Goal: Task Accomplishment & Management: Complete application form

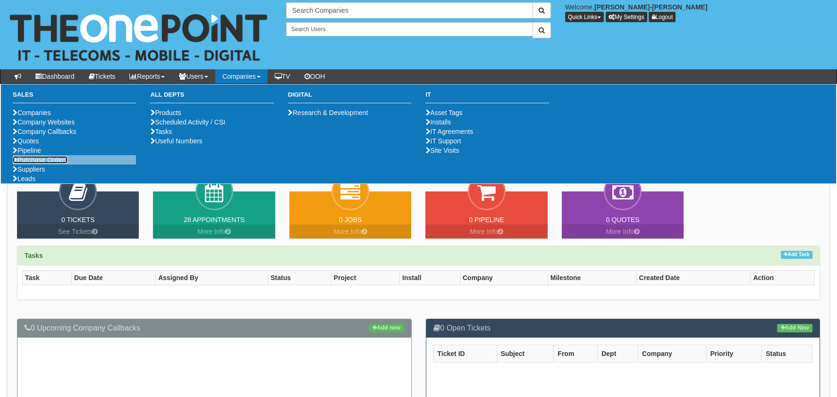
click at [31, 164] on link "Purchase Orders" at bounding box center [40, 160] width 55 height 8
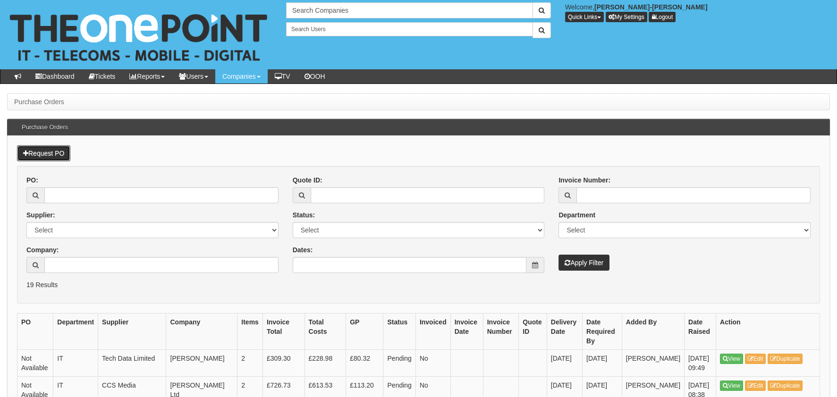
click at [32, 152] on link "Request PO" at bounding box center [43, 153] width 53 height 16
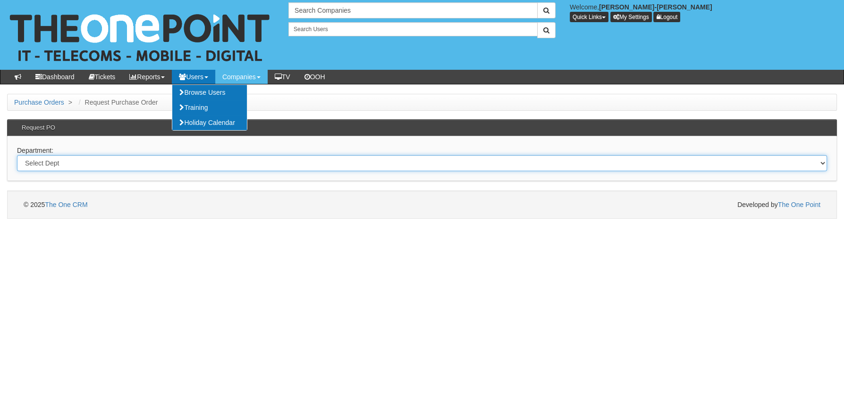
click at [54, 166] on select "Select Dept Digital Internal IT Mobiles Marketing Telecoms" at bounding box center [422, 163] width 810 height 16
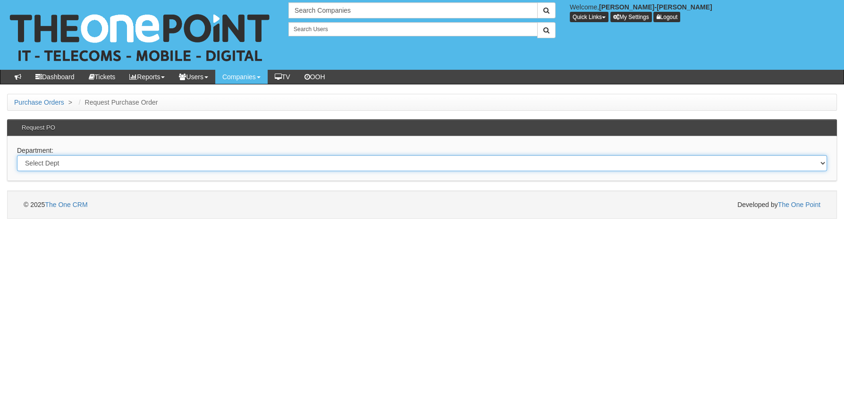
select select "?pipeID=&dept=MOB"
click at [17, 155] on select "Select Dept Digital Internal IT Mobiles Marketing Telecoms" at bounding box center [422, 163] width 810 height 16
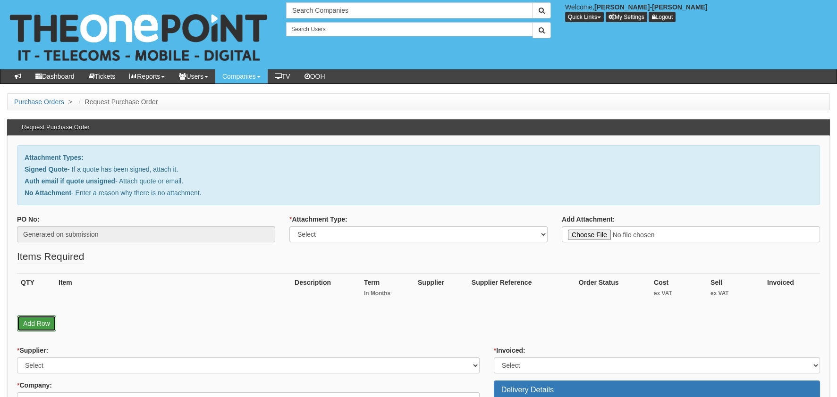
click at [42, 322] on link "Add Row" at bounding box center [36, 324] width 39 height 16
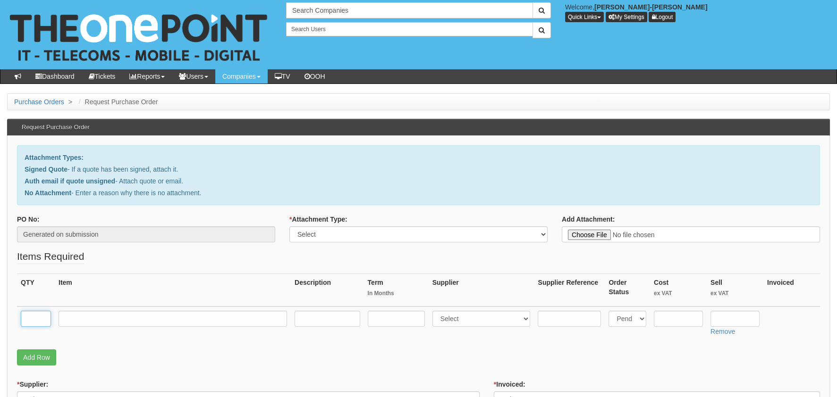
click at [37, 315] on input "text" at bounding box center [36, 319] width 30 height 16
type input "1"
click at [30, 356] on link "Add Row" at bounding box center [36, 358] width 39 height 16
click at [32, 355] on input "text" at bounding box center [36, 353] width 30 height 16
type input "1"
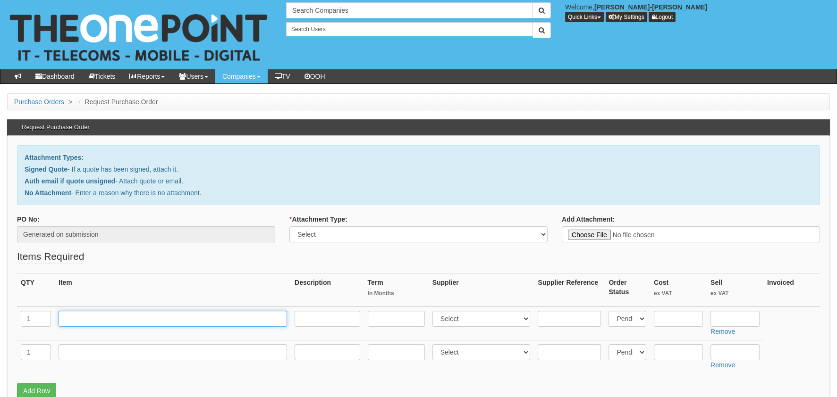
click at [63, 321] on input "text" at bounding box center [173, 319] width 228 height 16
drag, startPoint x: 120, startPoint y: 320, endPoint x: 57, endPoint y: 332, distance: 64.9
click at [51, 327] on tr "1 RM POSTAGE Select 123 REG.co.uk 1Password 3 4Gon AA Jones Electric Ltd Abzorb…" at bounding box center [418, 324] width 803 height 34
type input "RM POSTAGE"
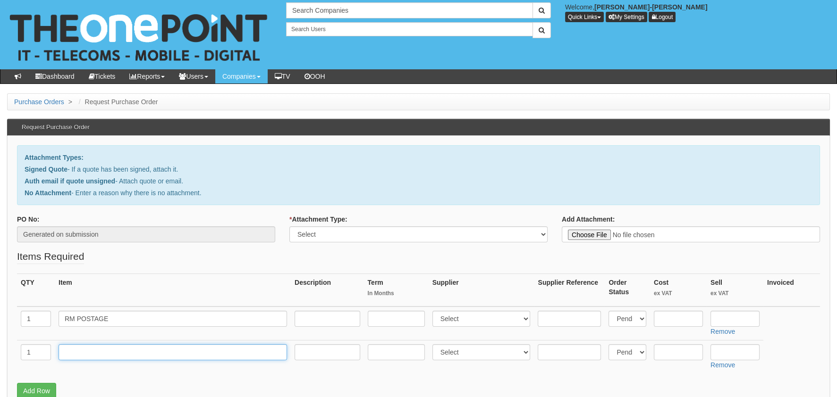
click at [83, 348] on input "text" at bounding box center [173, 353] width 228 height 16
paste input "RM POSTAGE"
type input "RM POSTAGE"
click at [698, 315] on input "text" at bounding box center [678, 319] width 49 height 16
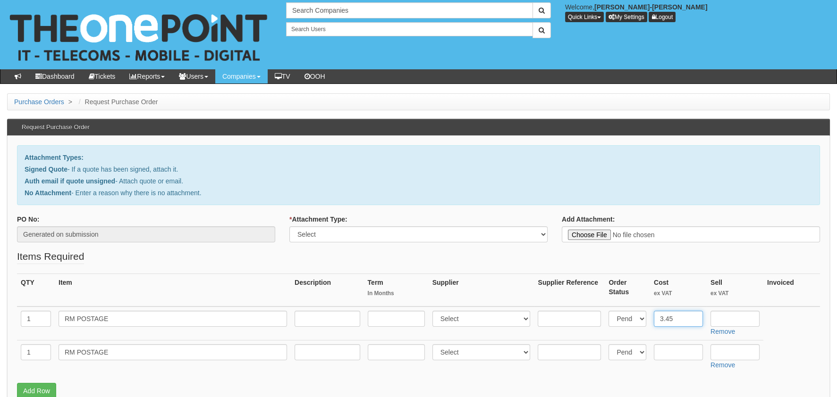
drag, startPoint x: 693, startPoint y: 317, endPoint x: 654, endPoint y: 316, distance: 39.2
click at [654, 316] on input "3.45" at bounding box center [678, 319] width 49 height 16
type input "3.45"
click at [662, 349] on input "text" at bounding box center [678, 353] width 49 height 16
paste input "3.45"
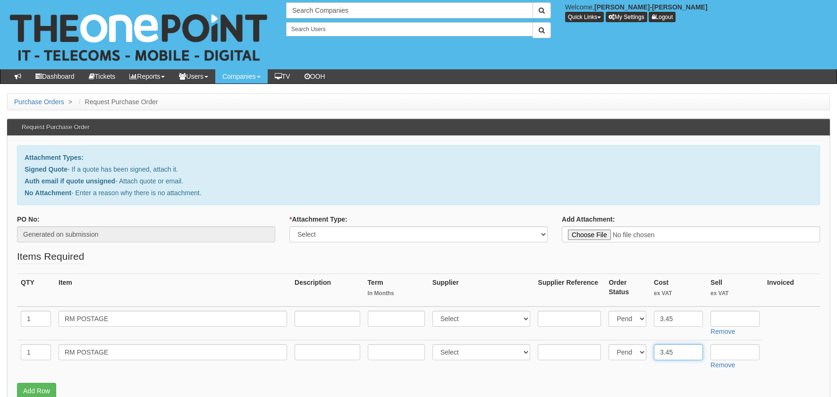
type input "3.45"
click at [722, 312] on input "text" at bounding box center [734, 319] width 49 height 16
drag, startPoint x: 729, startPoint y: 314, endPoint x: 706, endPoint y: 315, distance: 23.1
click at [707, 315] on td "4.99 Remove" at bounding box center [735, 324] width 57 height 34
type input "4.99"
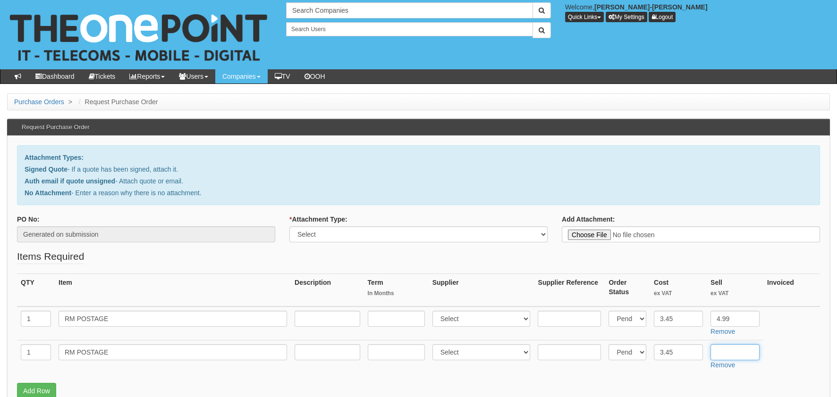
drag, startPoint x: 738, startPoint y: 354, endPoint x: 734, endPoint y: 353, distance: 4.9
click at [738, 354] on input "text" at bounding box center [734, 353] width 49 height 16
paste input "4.99"
type input "4.99"
type input "C:\fakepath\Royal Mail - Postage Confirmation for WP-1907-2801-140.msg"
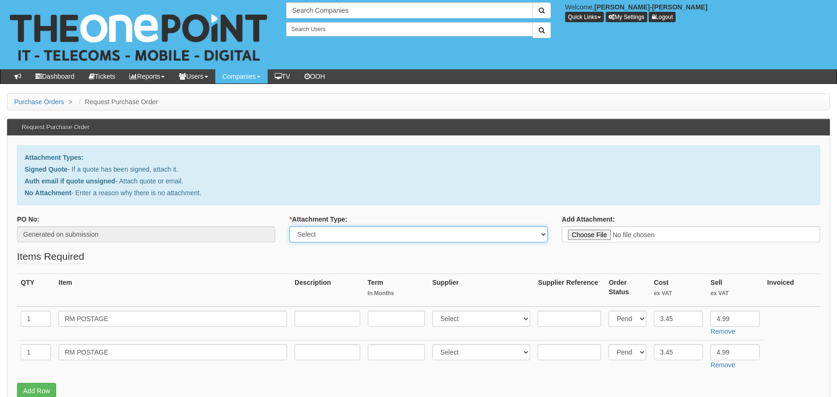
click at [380, 236] on select "Select Signed Quote Auth email with quote if unsigned No Attachment" at bounding box center [418, 235] width 258 height 16
select select "Auth email if quote unsigned"
click at [289, 227] on select "Select Signed Quote Auth email with quote if unsigned No Attachment" at bounding box center [418, 235] width 258 height 16
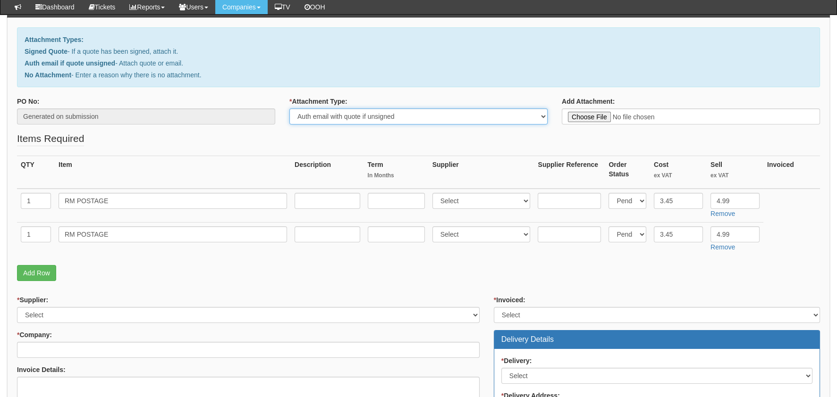
scroll to position [94, 0]
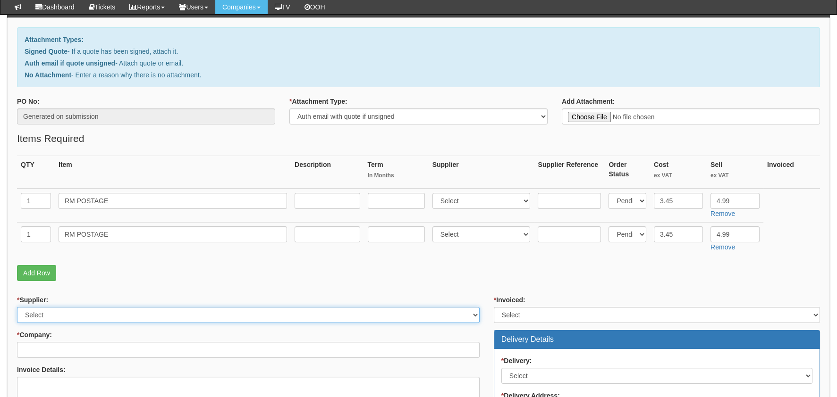
click at [76, 315] on select "Select 123 REG.co.uk 1Password 3 4Gon AA Jones Electric Ltd Abzorb Access Group…" at bounding box center [248, 315] width 463 height 16
select select "124"
click at [17, 307] on select "Select 123 REG.co.uk 1Password 3 4Gon AA Jones Electric Ltd Abzorb Access Group…" at bounding box center [248, 315] width 463 height 16
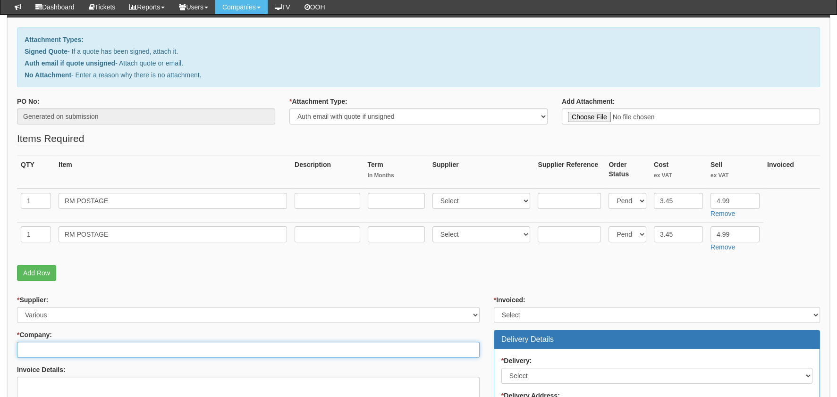
click at [59, 344] on input "* Company:" at bounding box center [248, 350] width 463 height 16
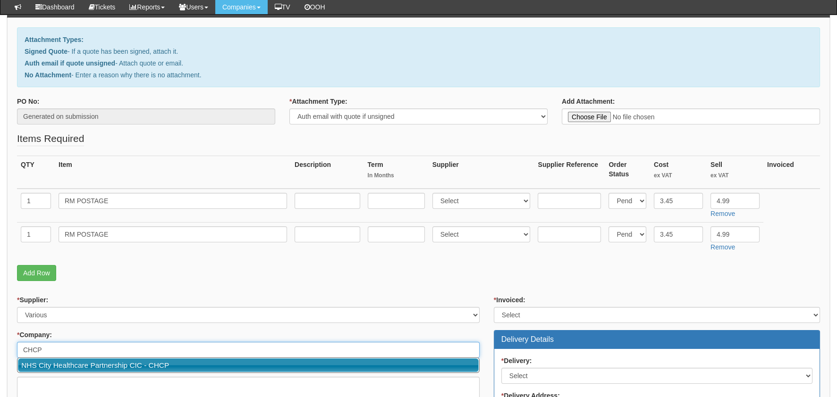
click at [116, 362] on link "NHS City Healthcare Partnership CIC - CHCP" at bounding box center [248, 366] width 461 height 14
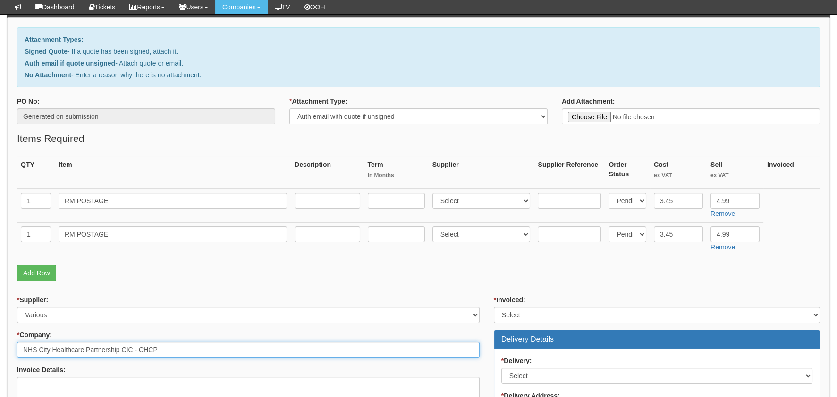
type input "NHS City Healthcare Partnership CIC - CHCP"
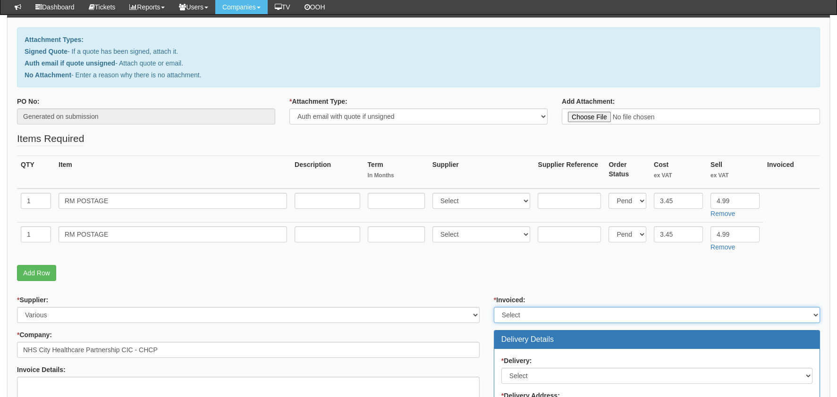
click at [545, 319] on select "Select Yes No N/A STB (part of order)" at bounding box center [657, 315] width 326 height 16
select select "2"
click at [494, 307] on select "Select Yes No N/A STB (part of order)" at bounding box center [657, 315] width 326 height 16
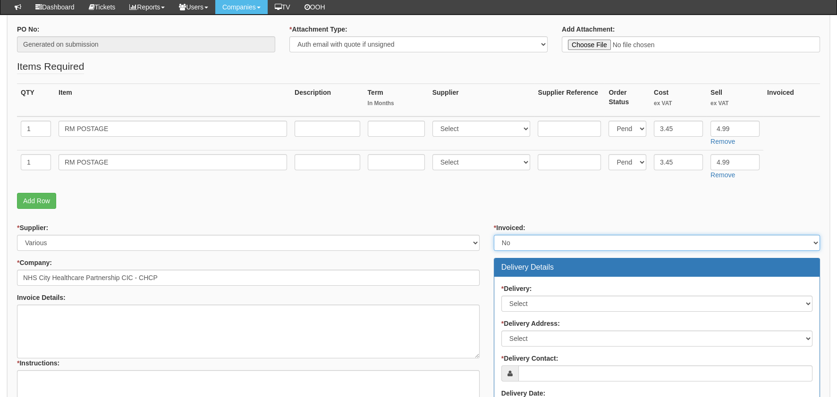
scroll to position [283, 0]
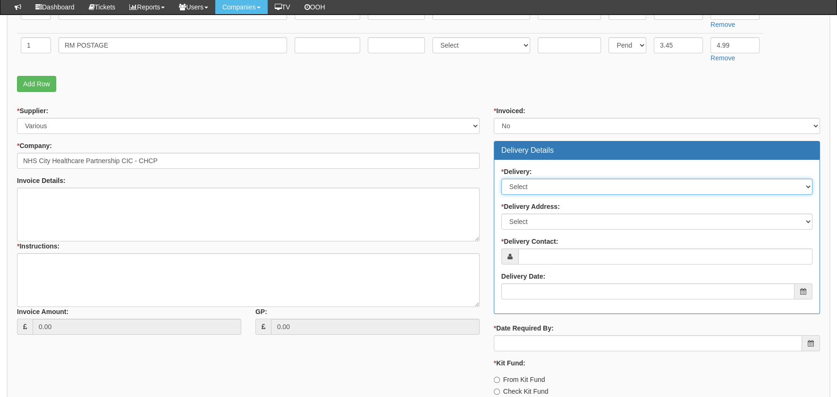
click at [532, 193] on select "Select No Not Applicable Yes" at bounding box center [656, 187] width 311 height 16
select select "2"
click at [501, 179] on select "Select No Not Applicable Yes" at bounding box center [656, 187] width 311 height 16
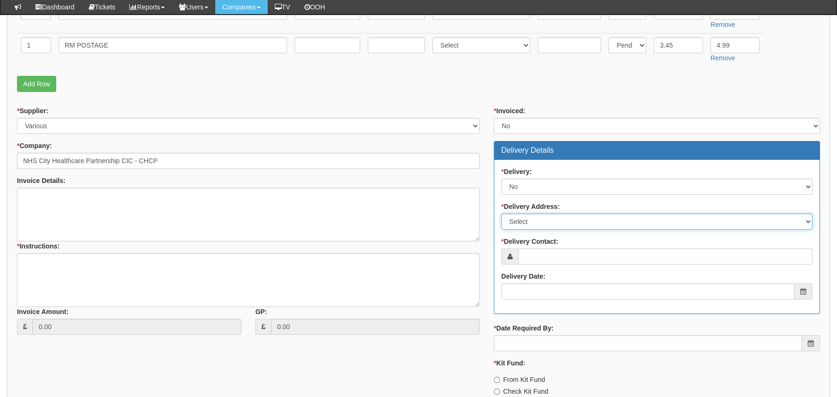
click at [545, 220] on select "Select Not Applicable Main Address - HU3 4AE Other" at bounding box center [656, 222] width 311 height 16
select select "other"
click at [501, 214] on select "Select Not Applicable Main Address - HU3 4AE Other" at bounding box center [656, 222] width 311 height 16
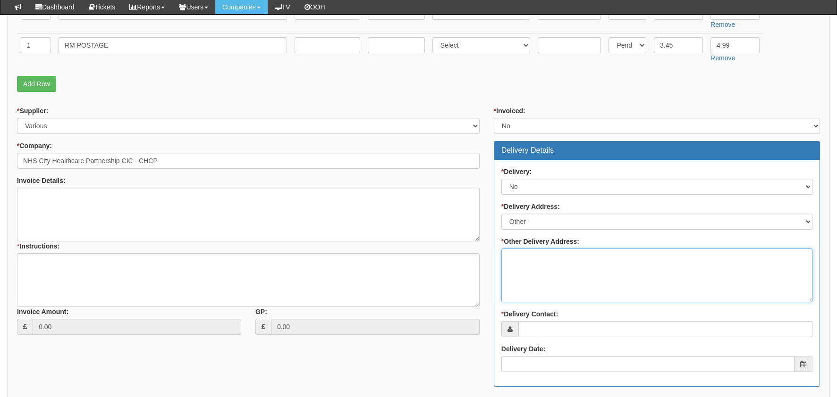
click at [566, 265] on textarea "* Other Delivery Address:" at bounding box center [656, 276] width 311 height 54
type textarea "Mixed as its for tickets with replacements/resets"
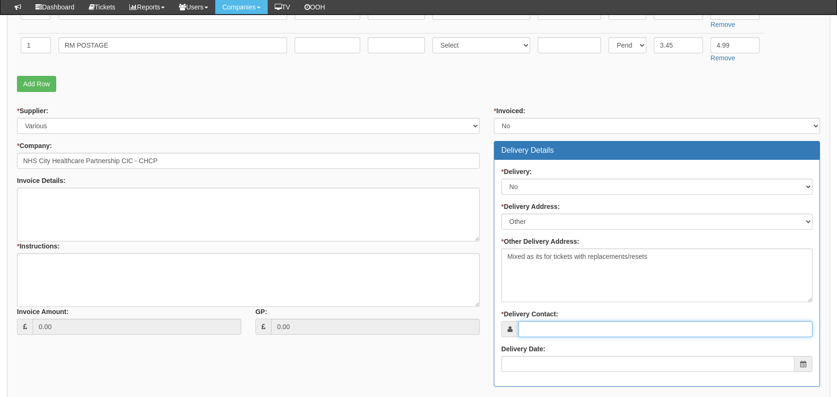
click at [544, 329] on input "* Delivery Contact:" at bounding box center [665, 329] width 294 height 16
type input "mixed"
click at [546, 362] on input "Delivery Date:" at bounding box center [647, 364] width 293 height 16
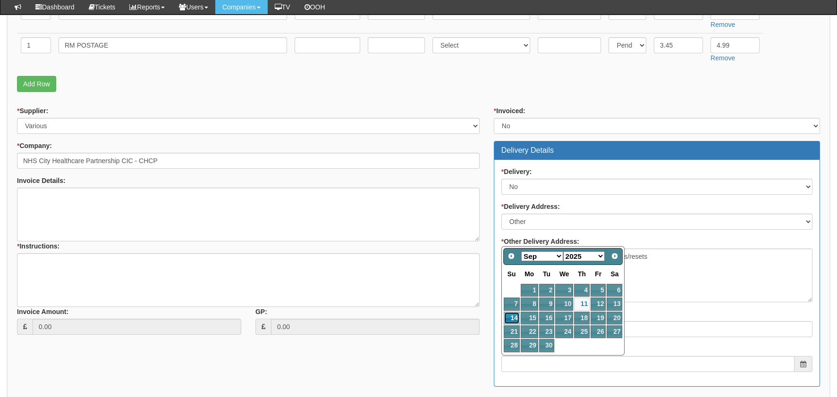
drag, startPoint x: 514, startPoint y: 317, endPoint x: 346, endPoint y: 305, distance: 168.5
click at [514, 317] on link "14" at bounding box center [512, 318] width 16 height 13
type input "2025-09-14"
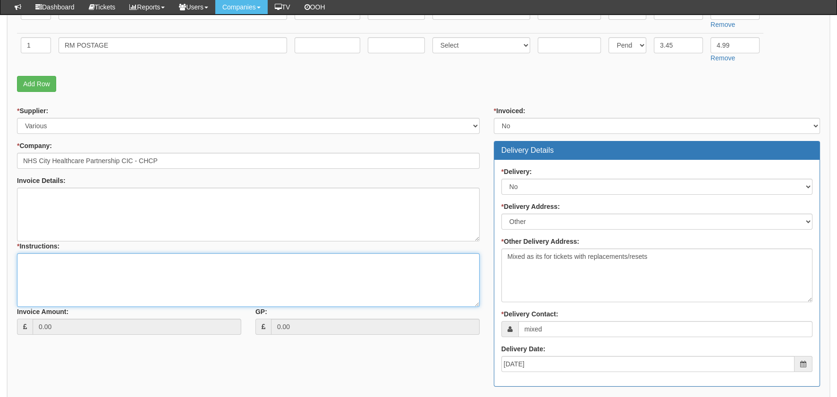
click at [153, 268] on textarea "* Instructions:" at bounding box center [248, 280] width 463 height 54
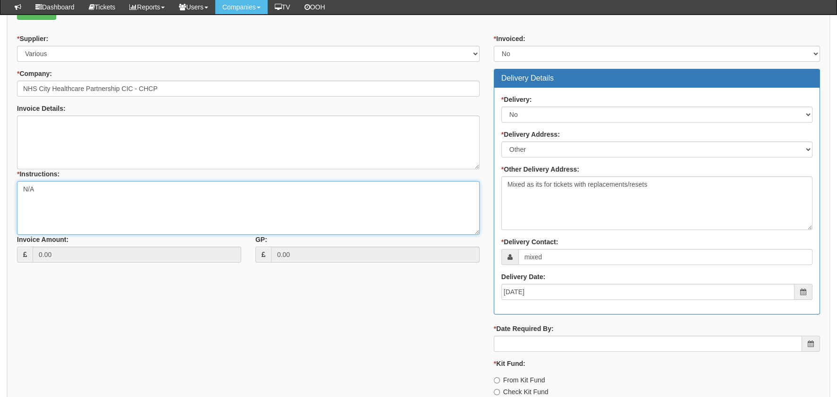
scroll to position [424, 0]
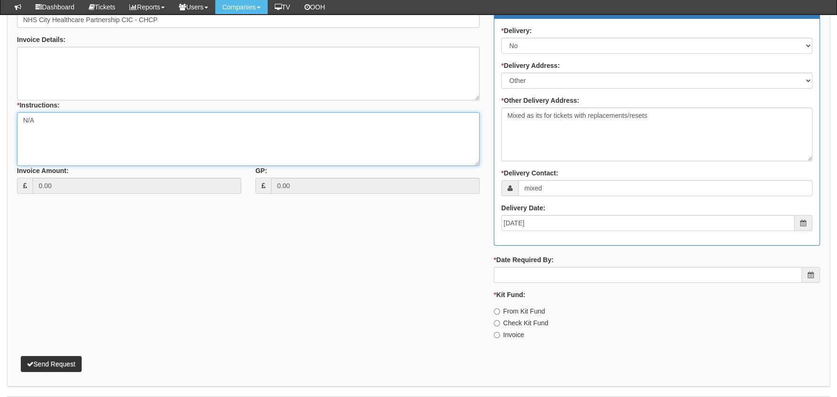
type textarea "N/A"
click at [511, 333] on label "Invoice" at bounding box center [509, 334] width 30 height 9
click at [500, 333] on input "Invoice" at bounding box center [497, 335] width 6 height 6
radio input "true"
click at [588, 262] on div "* Date Required By:" at bounding box center [657, 269] width 326 height 28
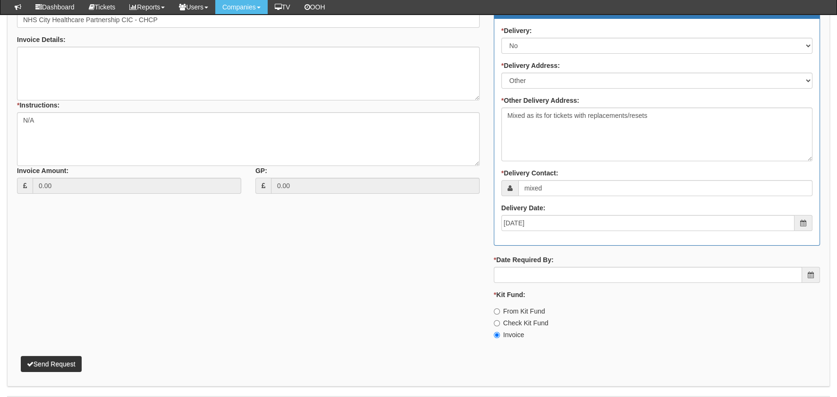
click at [590, 253] on div "* Invoiced: Select Yes No N/A STB (part of order) Delivery Details * Delivery: …" at bounding box center [657, 156] width 340 height 382
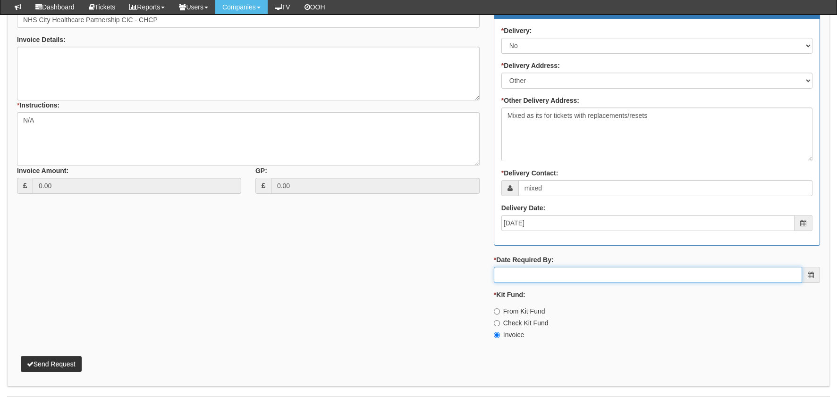
click at [586, 276] on input "* Date Required By:" at bounding box center [648, 275] width 308 height 16
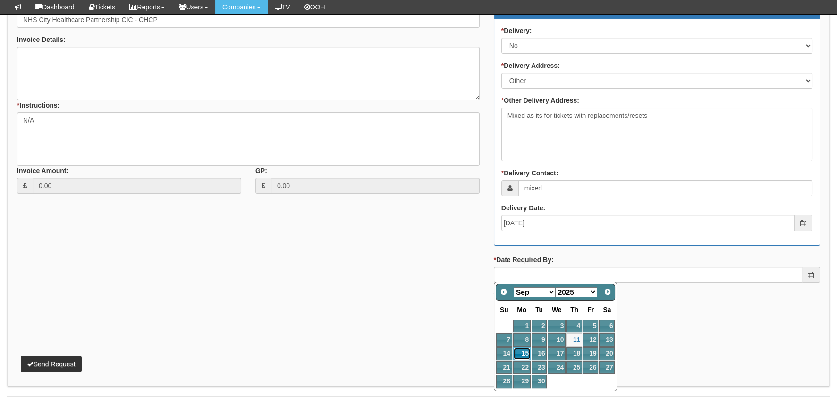
click at [521, 352] on link "15" at bounding box center [521, 354] width 17 height 13
type input "2025-09-15"
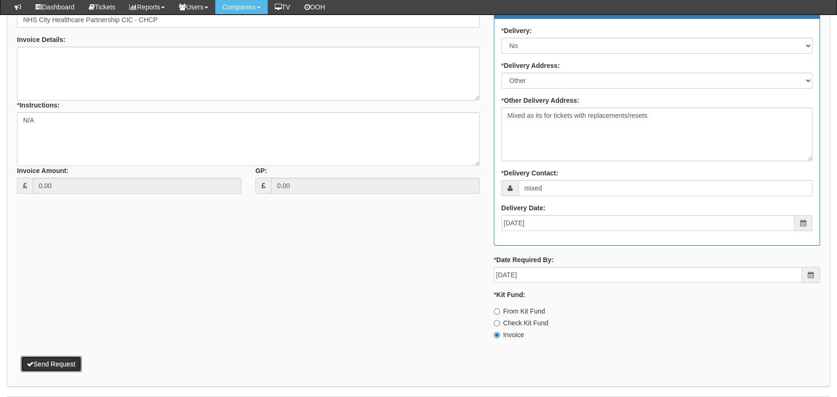
click at [50, 358] on button "Send Request" at bounding box center [51, 364] width 61 height 16
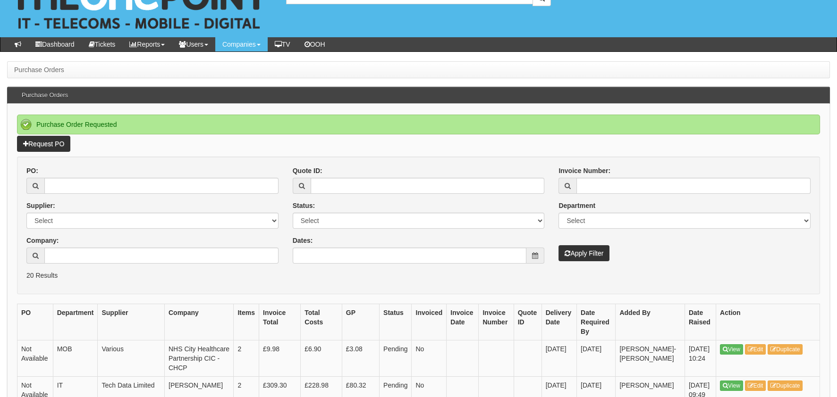
scroll to position [142, 0]
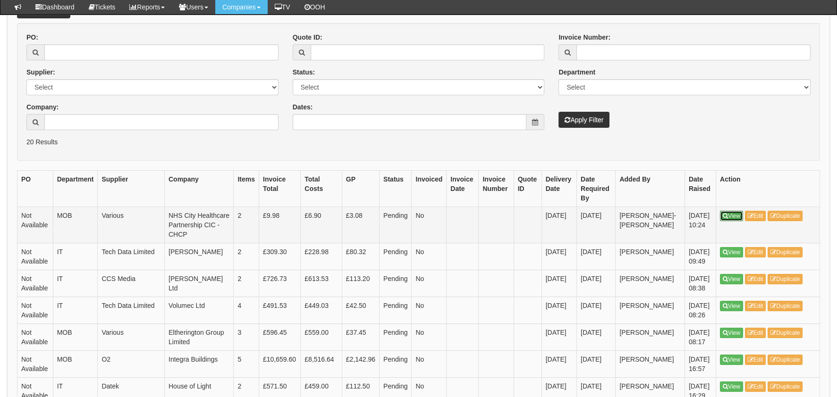
click at [726, 214] on icon at bounding box center [725, 216] width 5 height 6
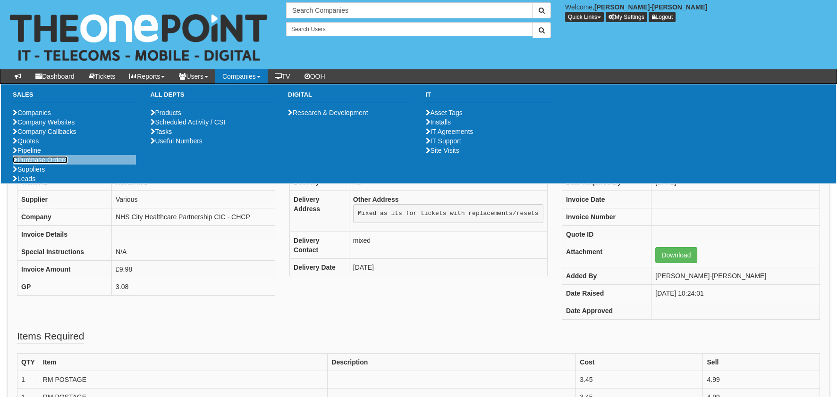
click at [59, 164] on link "Purchase Orders" at bounding box center [40, 160] width 55 height 8
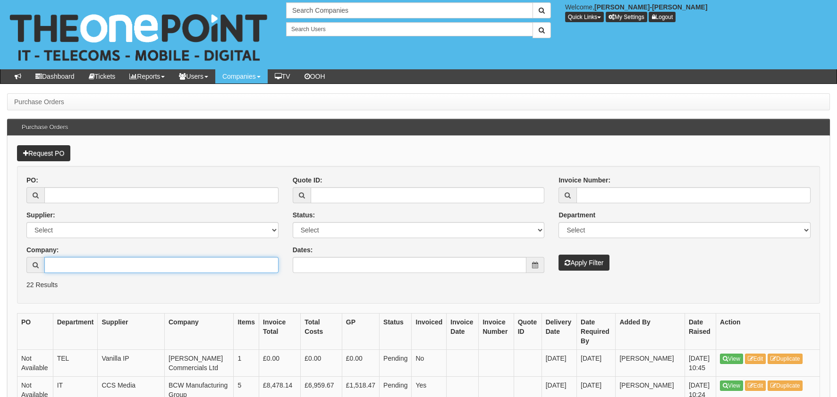
click at [60, 260] on input "Company:" at bounding box center [161, 265] width 234 height 16
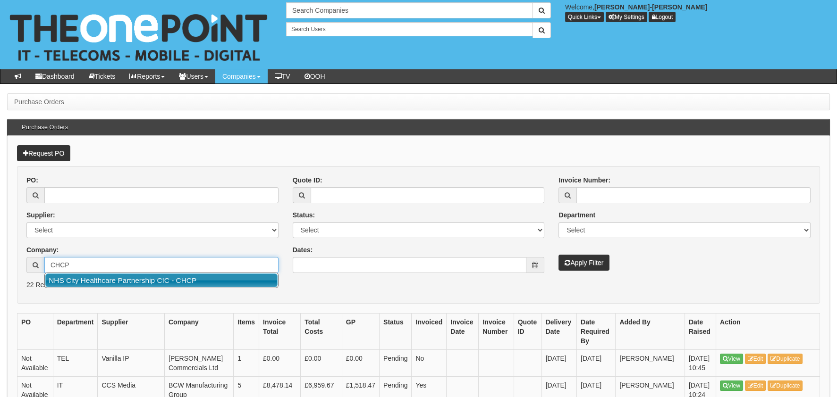
click at [119, 281] on link "NHS City Healthcare Partnership CIC - CHCP" at bounding box center [161, 281] width 232 height 14
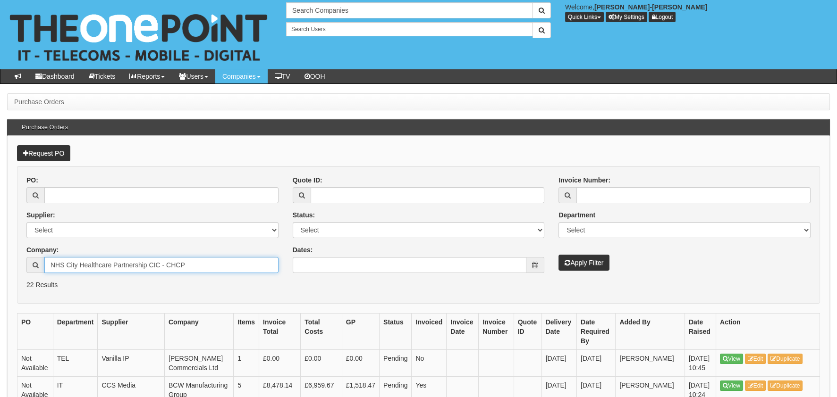
type input "NHS City Healthcare Partnership CIC - CHCP"
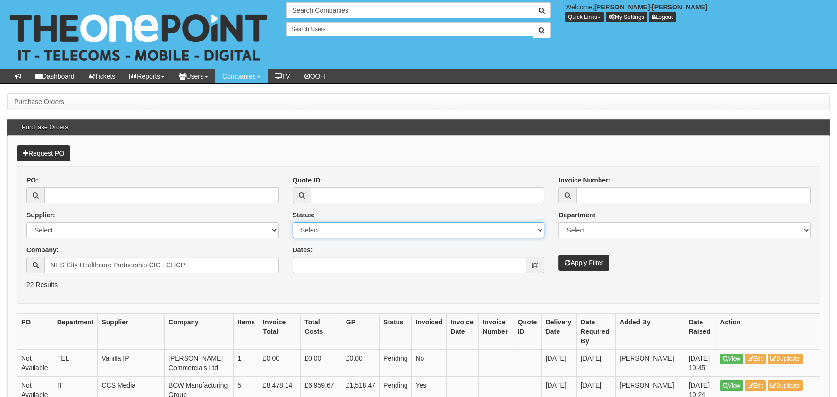
click at [383, 234] on select "Select Approved Completed Delivered Invoiced Ordered Ordered to site Part Order…" at bounding box center [419, 230] width 252 height 16
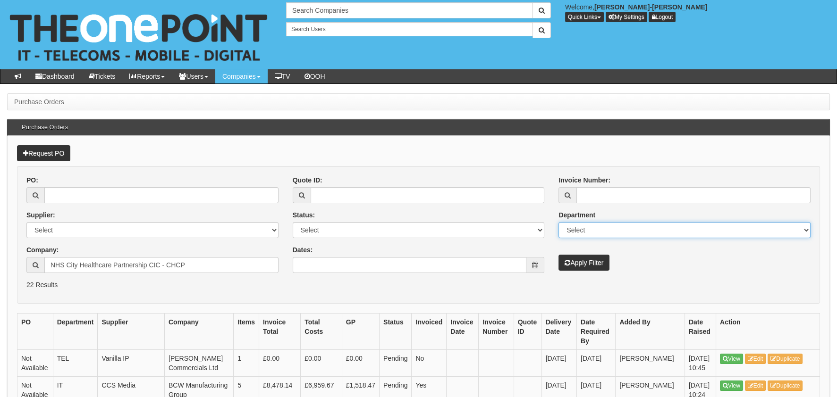
click at [596, 225] on select "Select Mobiles IT Telecoms Marketing Digital Internal" at bounding box center [684, 230] width 252 height 16
click at [558, 222] on select "Select Mobiles IT Telecoms Marketing Digital Internal" at bounding box center [684, 230] width 252 height 16
click at [599, 234] on select "Select Mobiles IT Telecoms Marketing Digital Internal" at bounding box center [684, 230] width 252 height 16
select select "MOB"
click at [558, 222] on select "Select Mobiles IT Telecoms Marketing Digital Internal" at bounding box center [684, 230] width 252 height 16
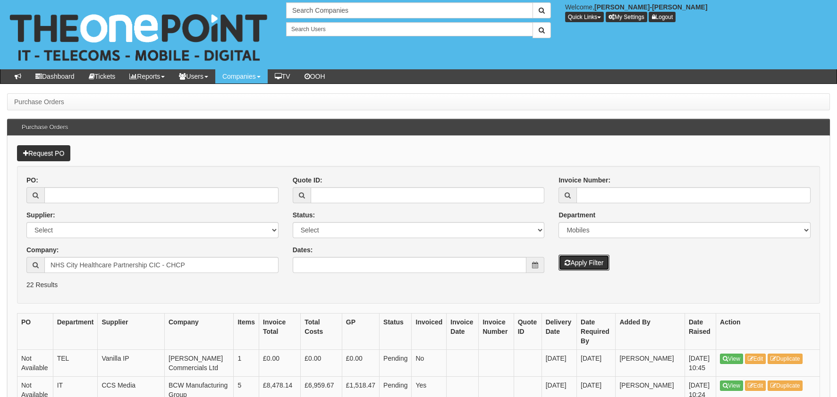
click at [588, 261] on button "Apply Filter" at bounding box center [583, 263] width 51 height 16
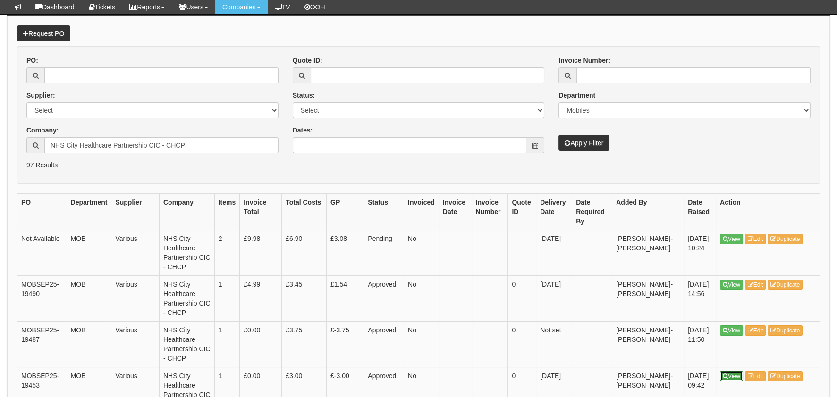
scroll to position [94, 0]
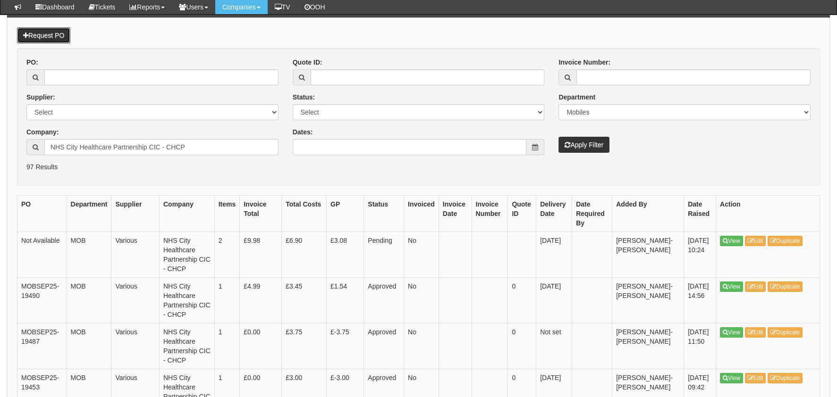
click at [64, 34] on link "Request PO" at bounding box center [43, 35] width 53 height 16
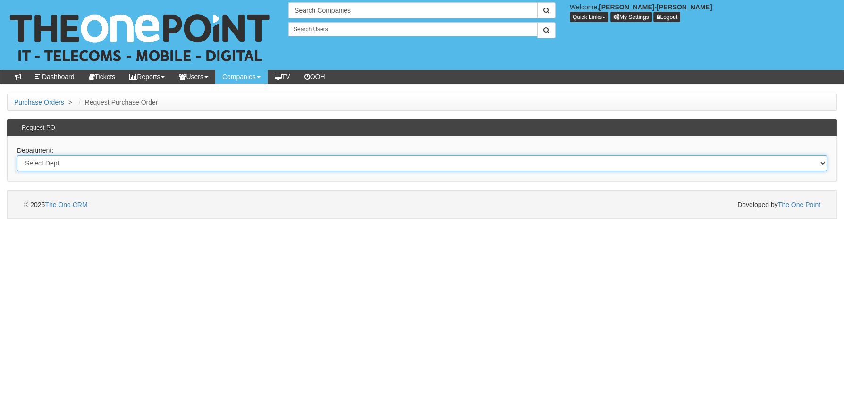
click at [66, 163] on select "Select Dept Digital Internal IT Mobiles Marketing Telecoms" at bounding box center [422, 163] width 810 height 16
select select "?pipeID=&dept=MOB"
click at [17, 155] on select "Select Dept Digital Internal IT Mobiles Marketing Telecoms" at bounding box center [422, 163] width 810 height 16
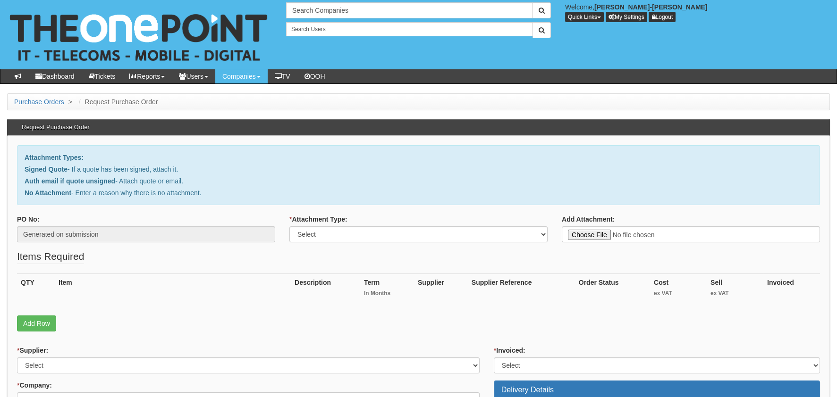
click at [41, 311] on div "QTY Item Description Term In Months Supplier Supplier Reference Order Status Co…" at bounding box center [418, 295] width 803 height 42
click at [38, 321] on link "Add Row" at bounding box center [36, 324] width 39 height 16
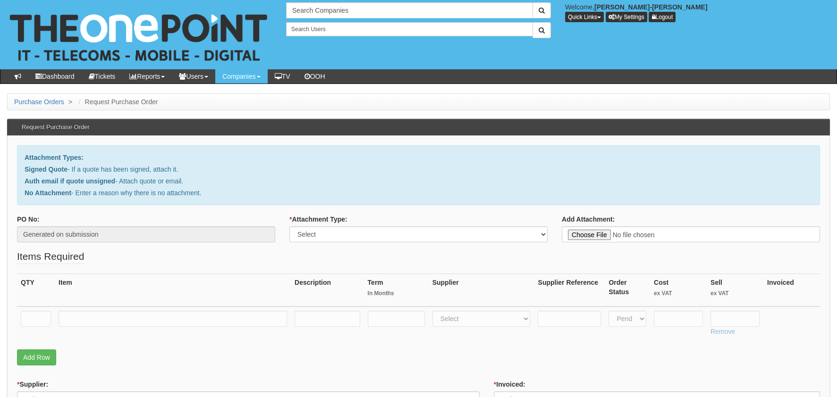
click at [40, 308] on td at bounding box center [36, 324] width 38 height 34
click at [38, 316] on input "text" at bounding box center [36, 319] width 30 height 16
type input "1"
click at [184, 320] on input "text" at bounding box center [173, 319] width 228 height 16
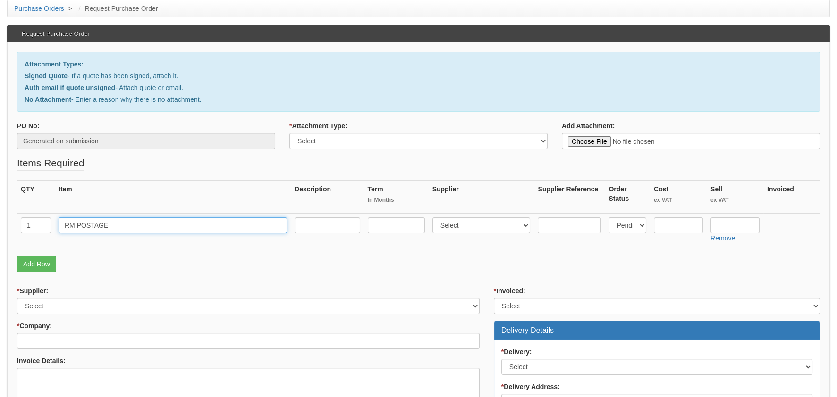
scroll to position [188, 0]
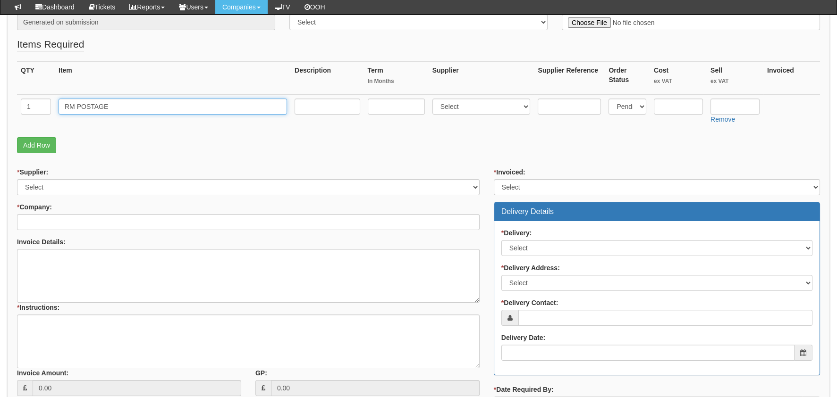
type input "RM POSTAGE"
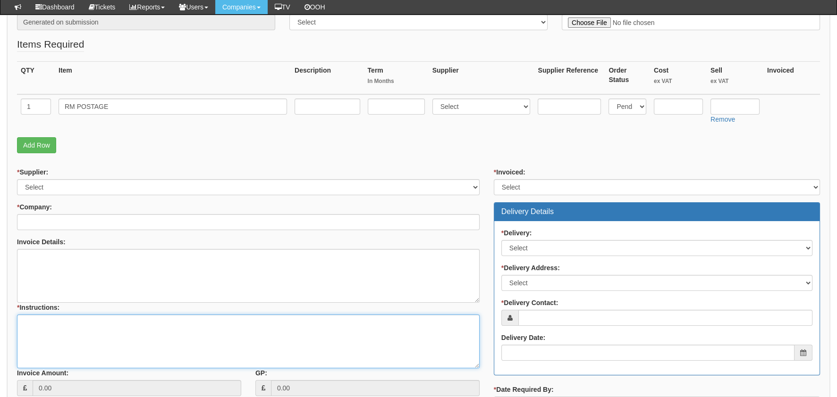
click at [31, 333] on textarea "* Instructions:" at bounding box center [248, 342] width 463 height 54
paste textarea "[URL][DOMAIN_NAME]"
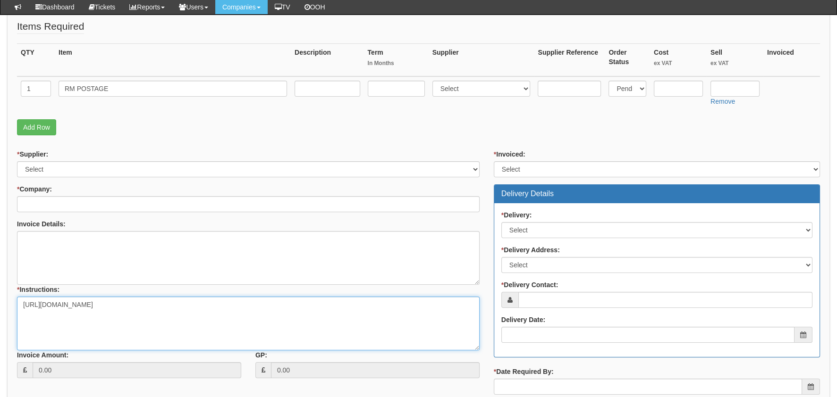
scroll to position [330, 0]
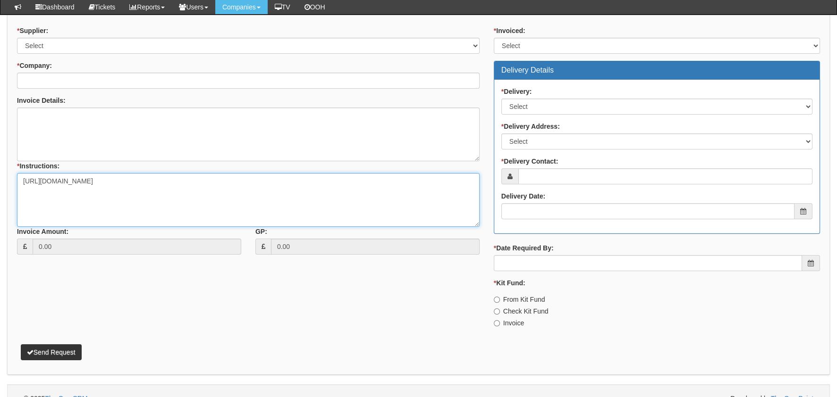
type textarea "[URL][DOMAIN_NAME]"
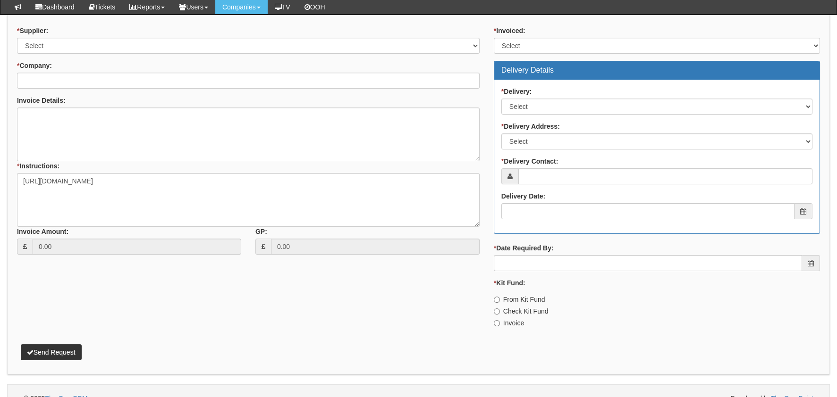
click at [565, 165] on div "* Delivery Contact:" at bounding box center [656, 171] width 311 height 28
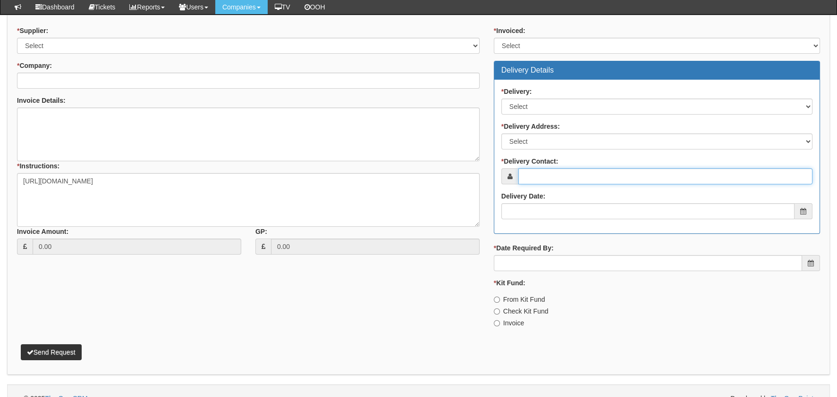
click at [551, 177] on input "* Delivery Contact:" at bounding box center [665, 177] width 294 height 16
type input "[PERSON_NAME]"
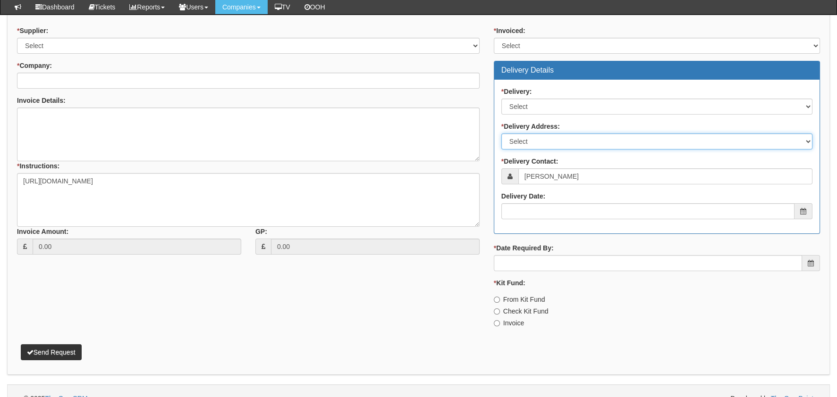
click at [542, 139] on select "Select Not Applicable Other" at bounding box center [656, 142] width 311 height 16
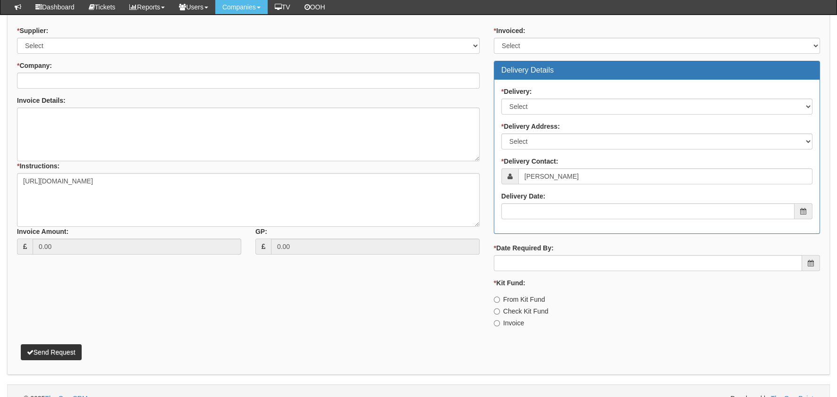
click at [15, 47] on div "* Supplier: Select 123 REG.co.uk 1Password 3 4Gon AA Jones Electric Ltd Abzorb …" at bounding box center [248, 144] width 477 height 236
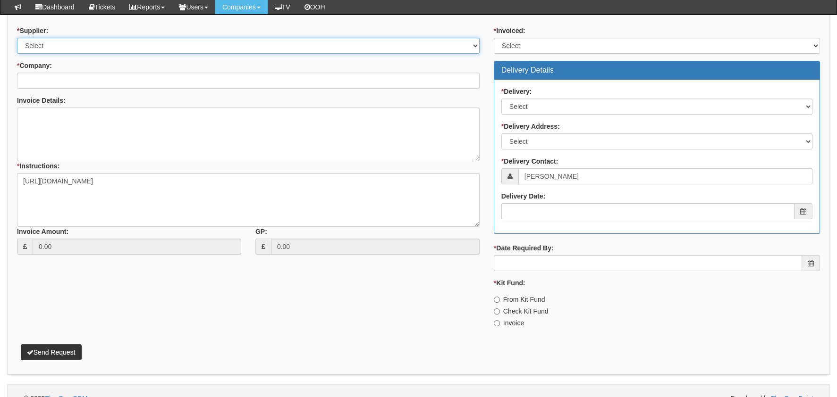
click at [54, 43] on select "Select 123 REG.co.uk 1Password 3 4Gon AA Jones Electric Ltd Abzorb Access Group…" at bounding box center [248, 46] width 463 height 16
select select "124"
click at [17, 38] on select "Select 123 REG.co.uk 1Password 3 4Gon AA Jones Electric Ltd Abzorb Access Group…" at bounding box center [248, 46] width 463 height 16
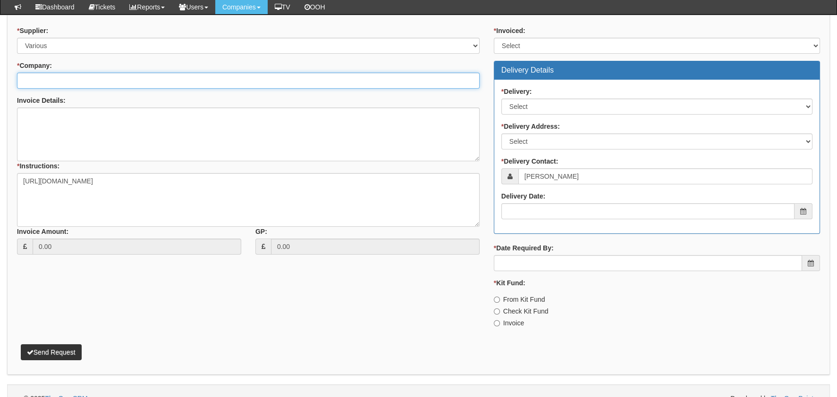
click at [71, 75] on input "* Company:" at bounding box center [248, 81] width 463 height 16
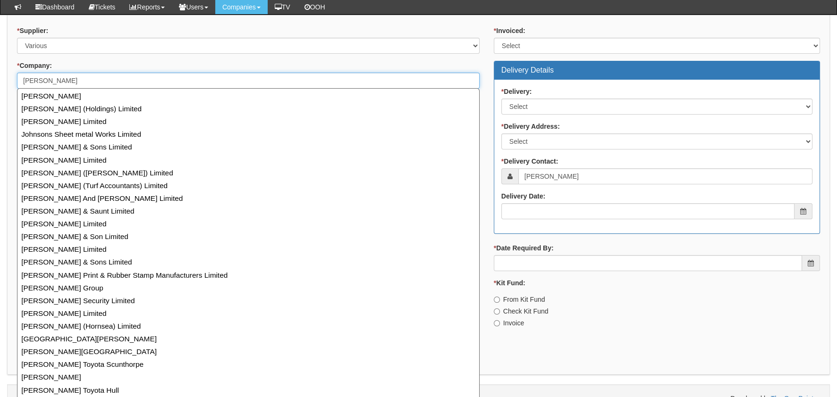
type input "J"
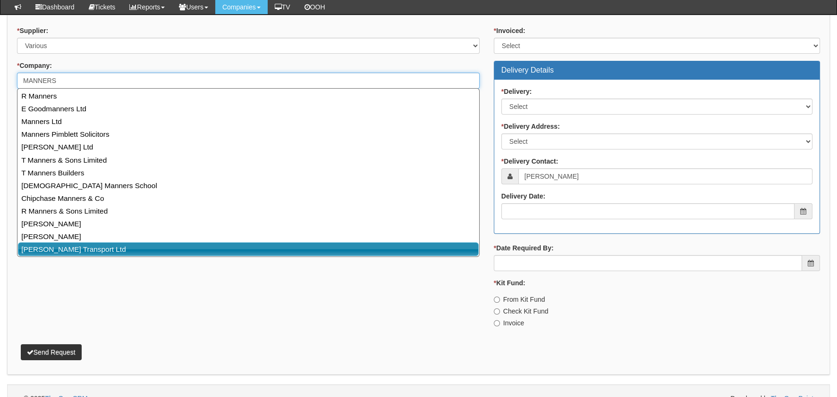
click at [76, 250] on link "[PERSON_NAME] Transport Ltd" at bounding box center [248, 250] width 461 height 14
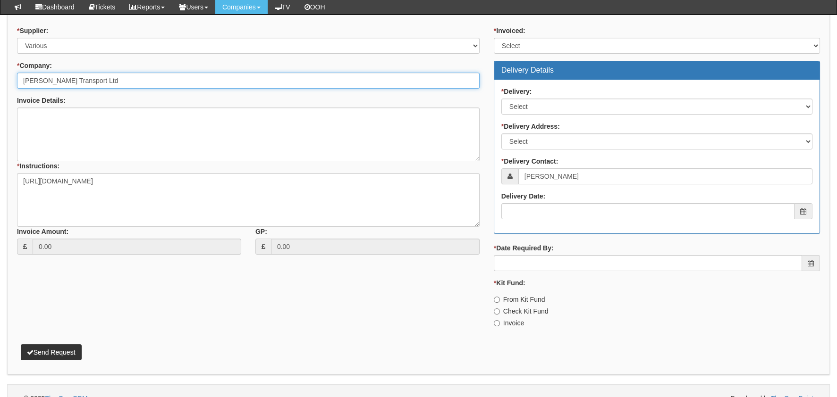
type input "[PERSON_NAME] Transport Ltd"
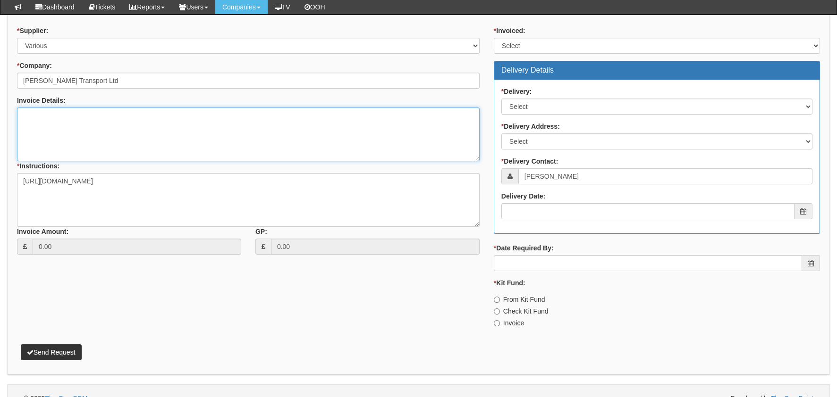
click at [101, 108] on textarea "Invoice Details:" at bounding box center [248, 135] width 463 height 54
paste textarea "[URL][DOMAIN_NAME]"
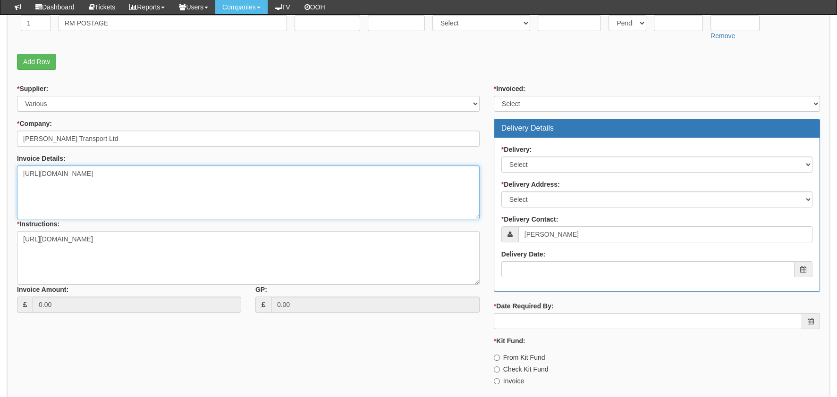
scroll to position [188, 0]
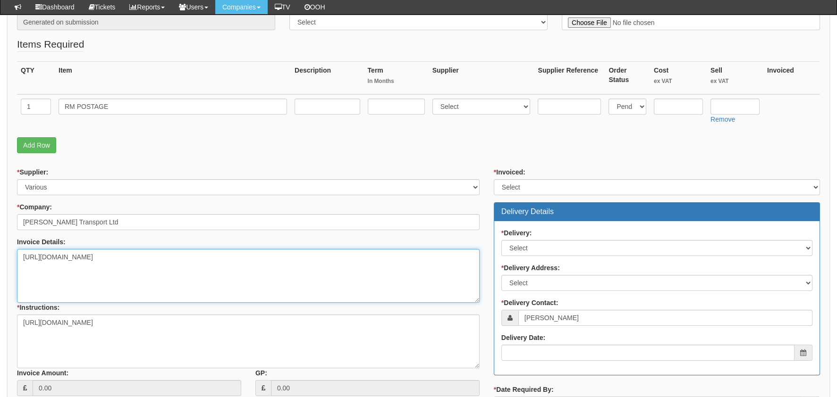
type textarea "[URL][DOMAIN_NAME]"
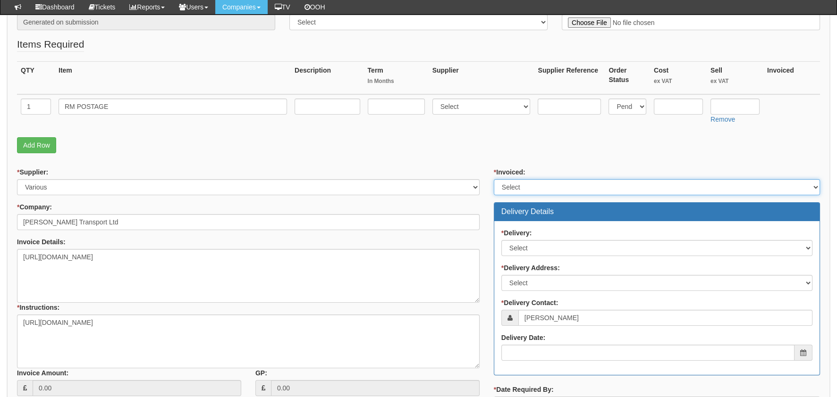
click at [539, 185] on select "Select Yes No N/A STB (part of order)" at bounding box center [657, 187] width 326 height 16
select select "2"
click at [494, 179] on select "Select Yes No N/A STB (part of order)" at bounding box center [657, 187] width 326 height 16
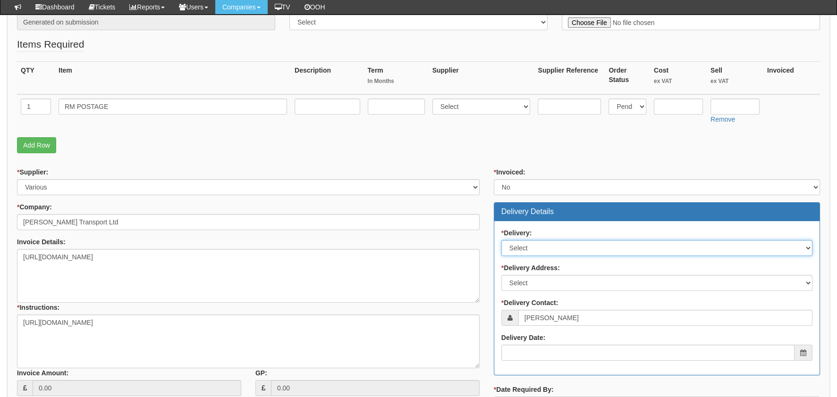
click at [537, 244] on select "Select No Not Applicable Yes" at bounding box center [656, 248] width 311 height 16
select select "1"
click at [501, 240] on select "Select No Not Applicable Yes" at bounding box center [656, 248] width 311 height 16
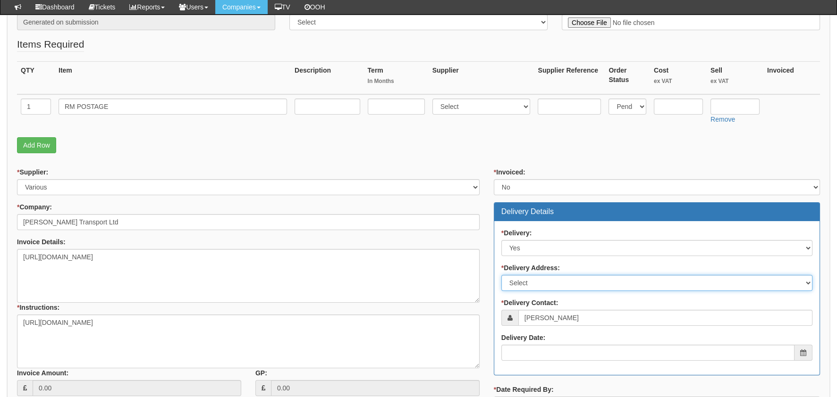
click at [562, 279] on select "Select Not Applicable Main Address - NE66 2BB Other" at bounding box center [656, 283] width 311 height 16
select select "company_main_address"
click at [501, 275] on select "Select Not Applicable Main Address - NE66 2BB Other" at bounding box center [656, 283] width 311 height 16
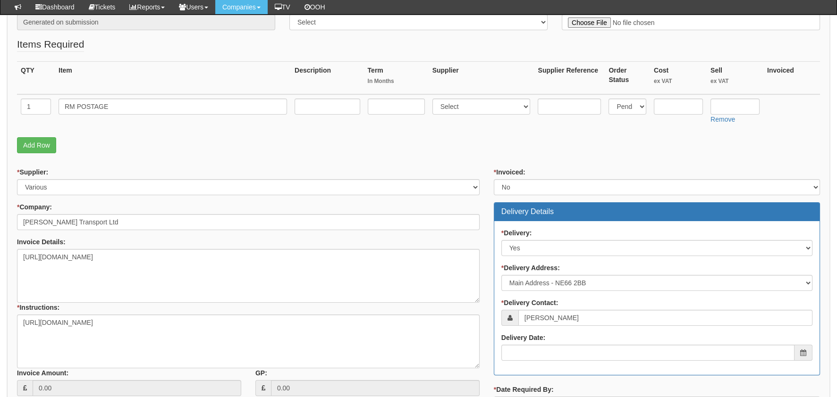
click at [559, 150] on p "Add Row" at bounding box center [418, 145] width 803 height 16
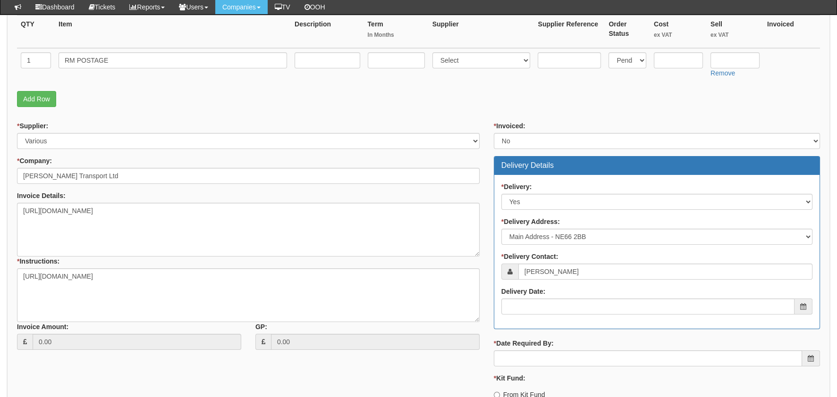
scroll to position [236, 0]
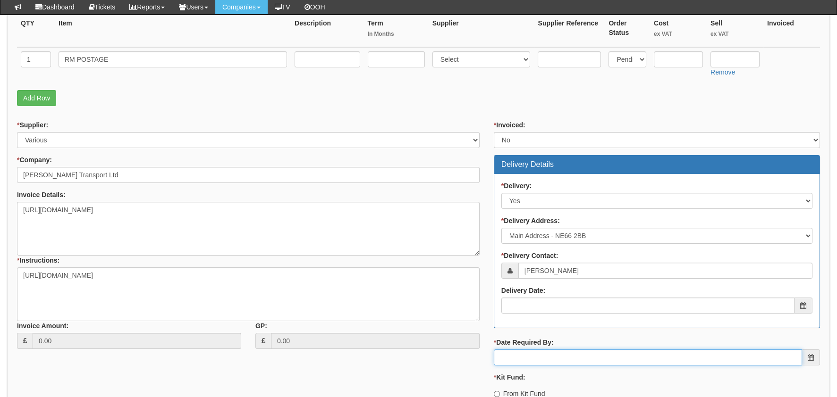
click at [549, 359] on input "* Date Required By:" at bounding box center [648, 358] width 308 height 16
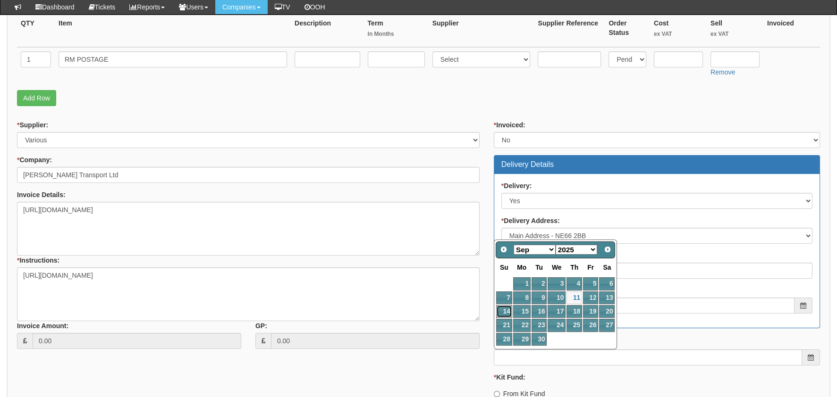
click at [507, 309] on link "14" at bounding box center [504, 311] width 16 height 13
type input "2025-09-14"
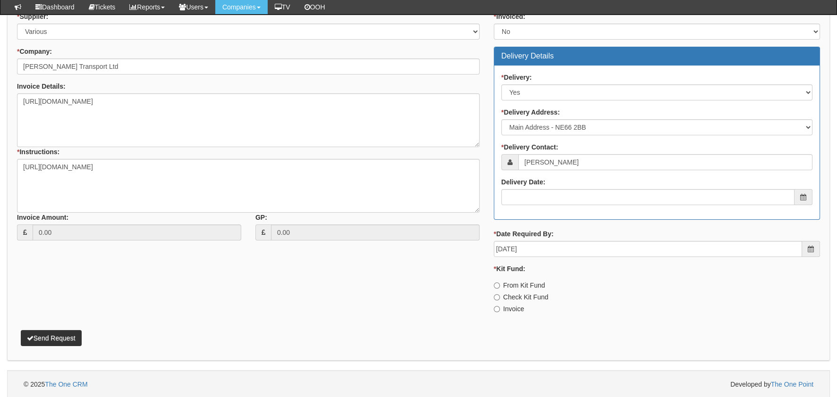
click at [517, 304] on label "Invoice" at bounding box center [509, 308] width 30 height 9
click at [500, 306] on input "Invoice" at bounding box center [497, 309] width 6 height 6
radio input "true"
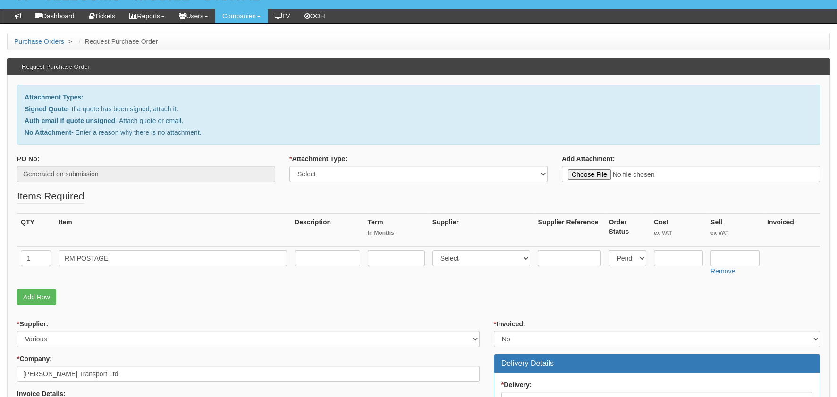
scroll to position [0, 0]
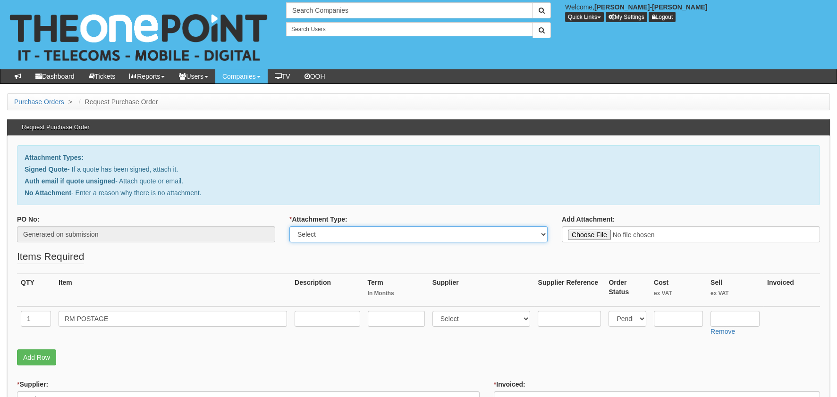
drag, startPoint x: 361, startPoint y: 232, endPoint x: 371, endPoint y: 242, distance: 14.4
click at [361, 232] on select "Select Signed Quote Auth email with quote if unsigned No Attachment" at bounding box center [418, 235] width 258 height 16
select select "Auth email if quote unsigned"
click at [289, 227] on select "Select Signed Quote Auth email with quote if unsigned No Attachment" at bounding box center [418, 235] width 258 height 16
type input "C:\fakepath\Royal Mail - Postage Confirmation for WP-5191-6020-101.msg"
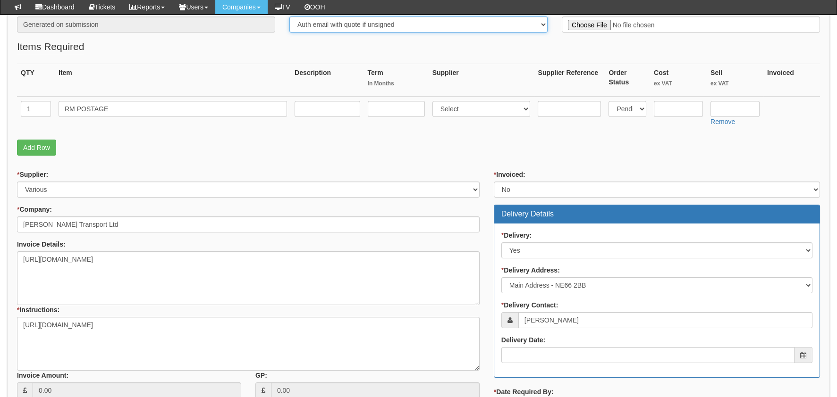
scroll to position [142, 0]
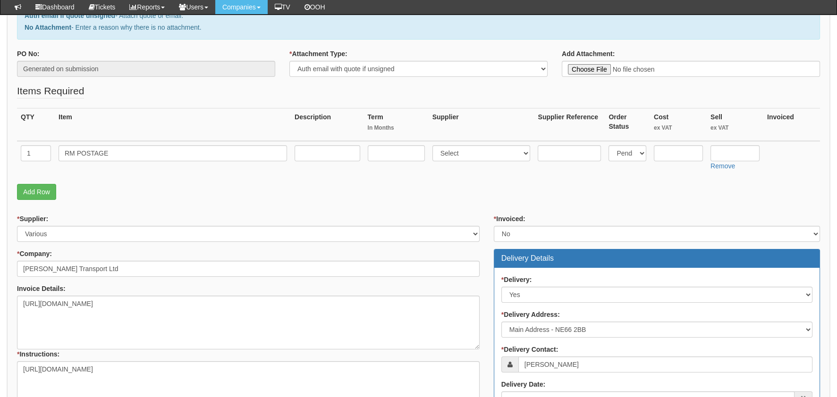
click at [670, 143] on td at bounding box center [678, 158] width 57 height 34
click at [675, 149] on input "text" at bounding box center [678, 153] width 49 height 16
type input "3.07"
click at [716, 154] on input "text" at bounding box center [734, 153] width 49 height 16
type input "4.99"
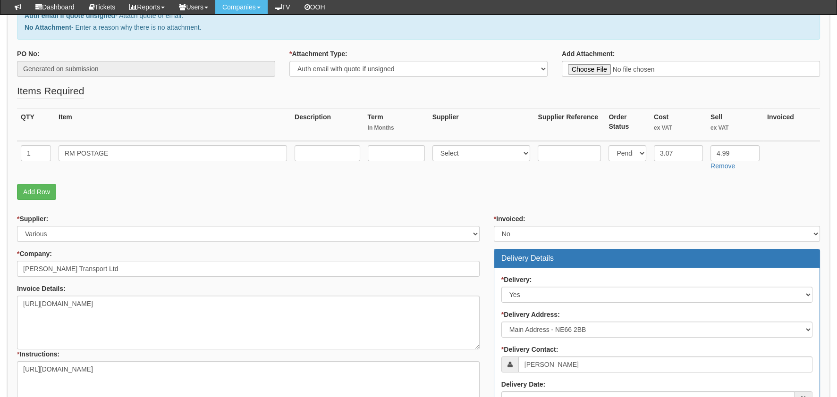
click at [475, 179] on div "QTY Item Description Term In Months Supplier Supplier Reference Order Status Co…" at bounding box center [418, 146] width 803 height 76
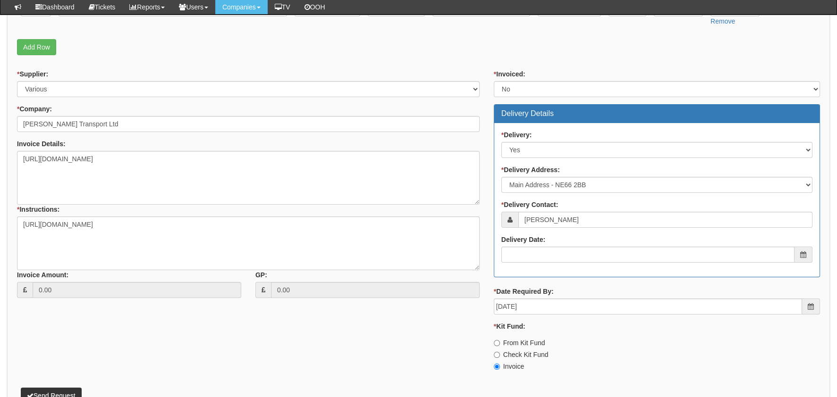
scroll to position [344, 0]
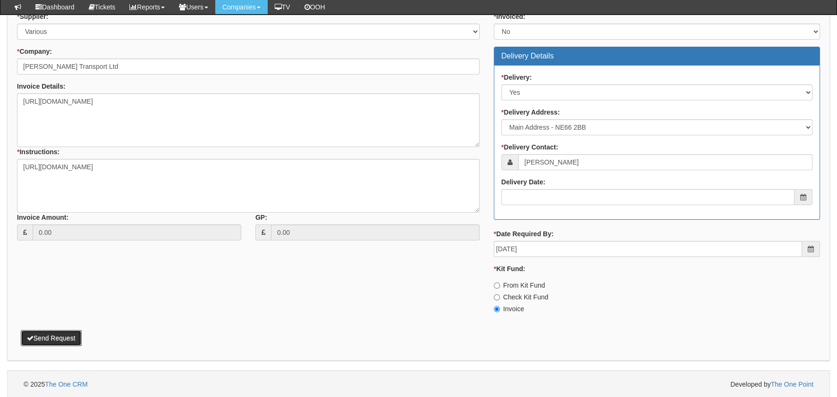
click at [69, 337] on button "Send Request" at bounding box center [51, 338] width 61 height 16
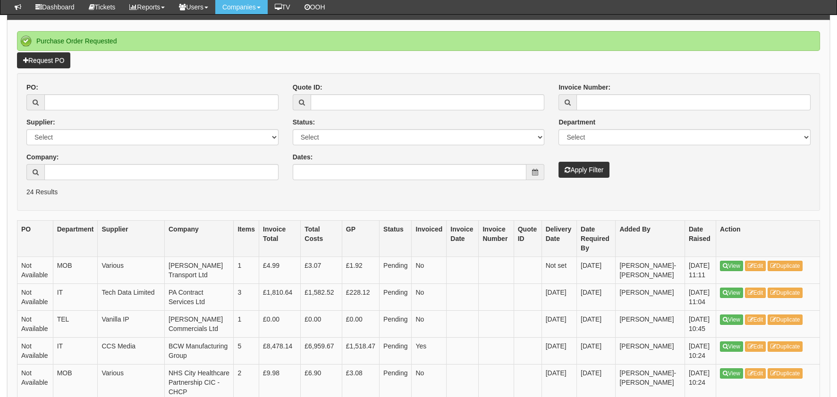
scroll to position [94, 0]
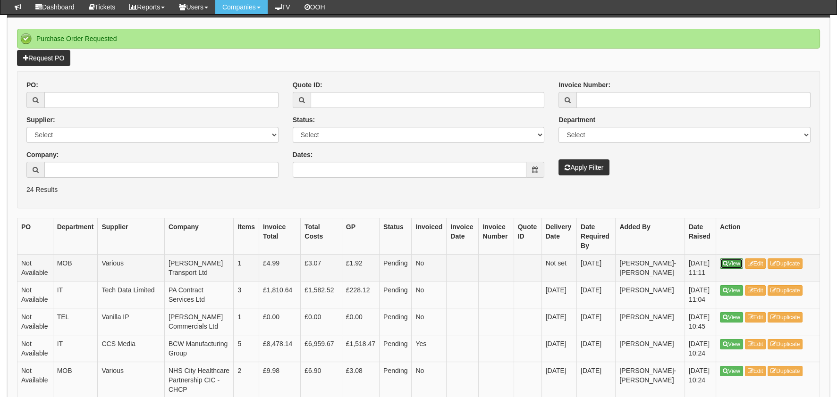
click at [727, 262] on icon at bounding box center [725, 264] width 5 height 6
